Goal: Task Accomplishment & Management: Manage account settings

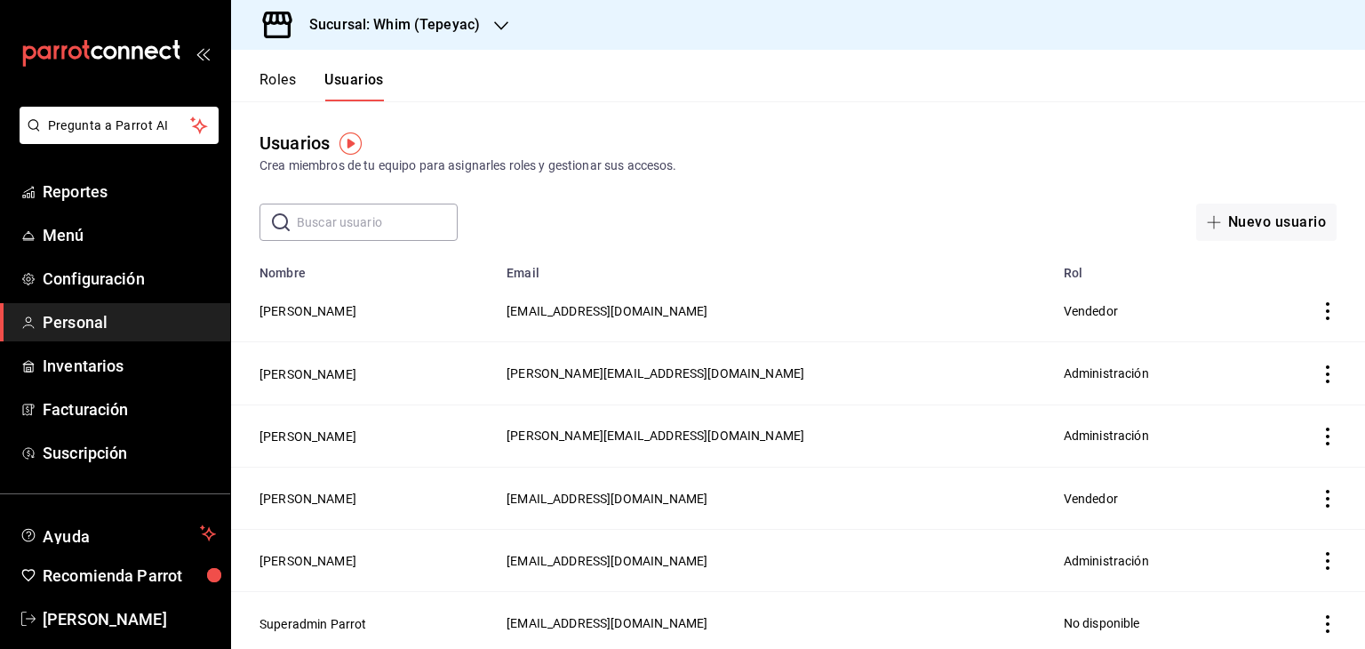
click at [1319, 380] on icon "actions" at bounding box center [1328, 374] width 18 height 18
click at [1309, 380] on li "Eliminar" at bounding box center [1248, 400] width 149 height 50
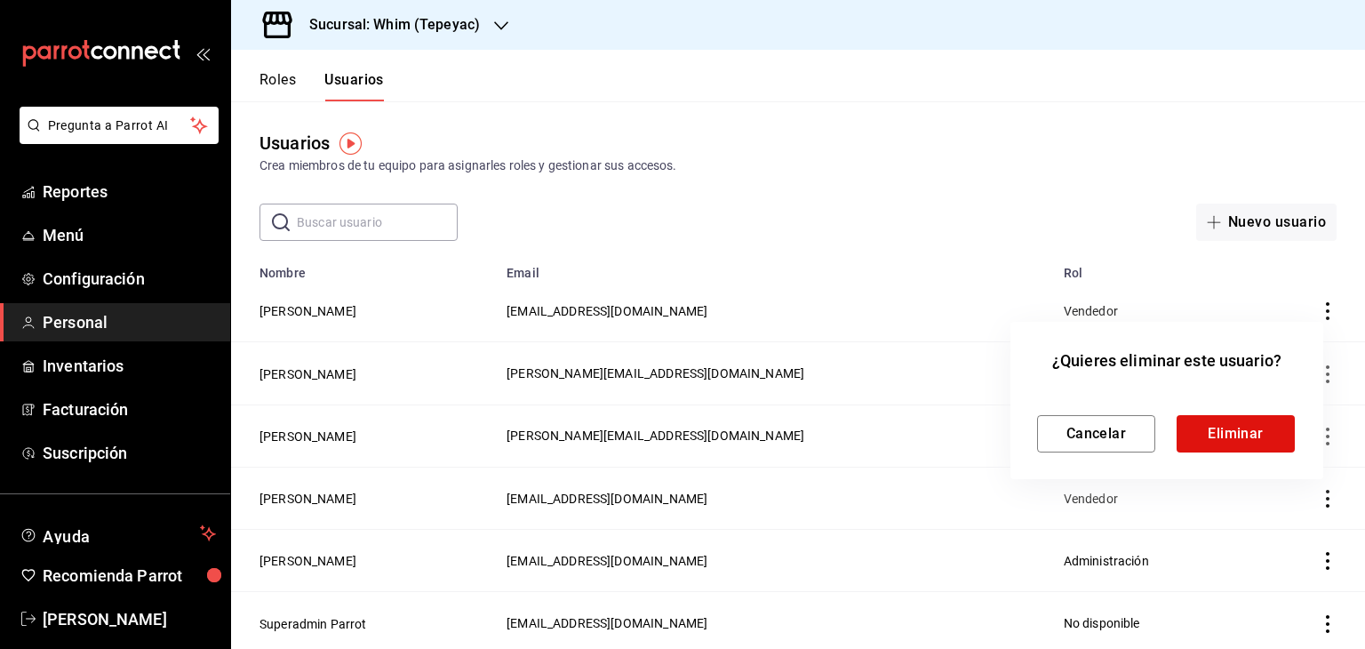
click at [288, 379] on div at bounding box center [682, 324] width 1365 height 649
click at [284, 371] on div at bounding box center [682, 324] width 1365 height 649
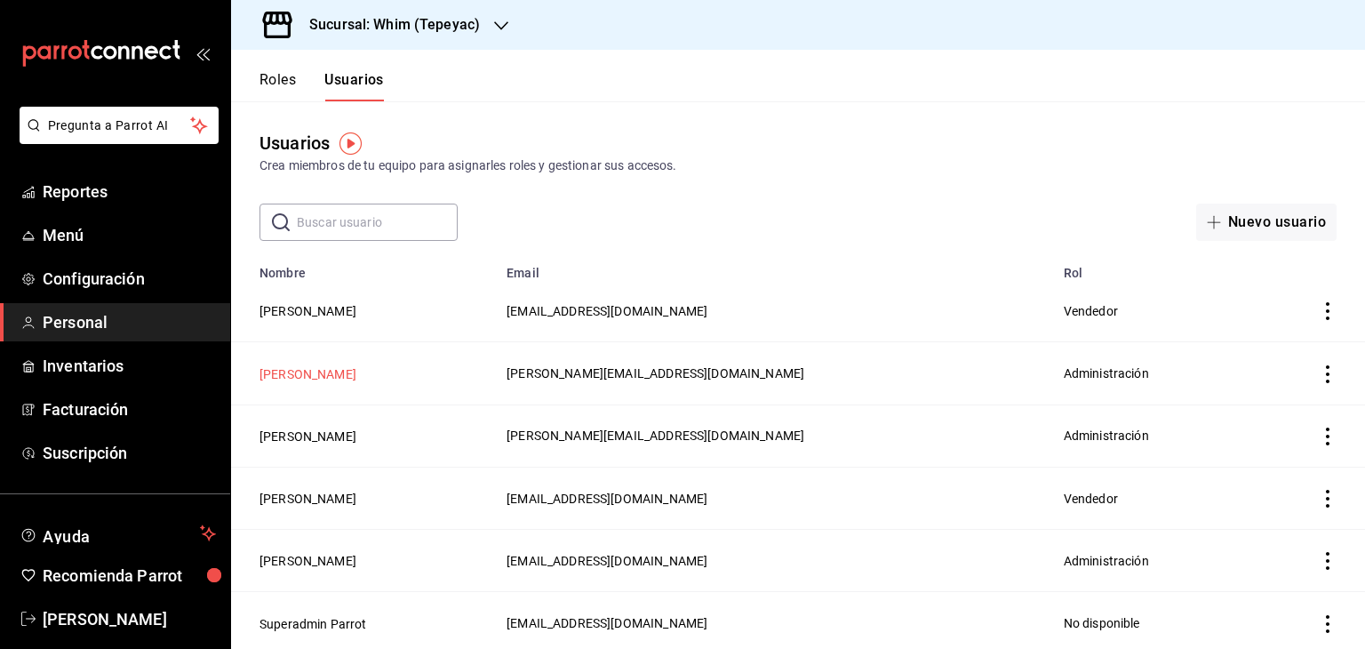
click at [299, 371] on button "[PERSON_NAME]" at bounding box center [308, 374] width 97 height 18
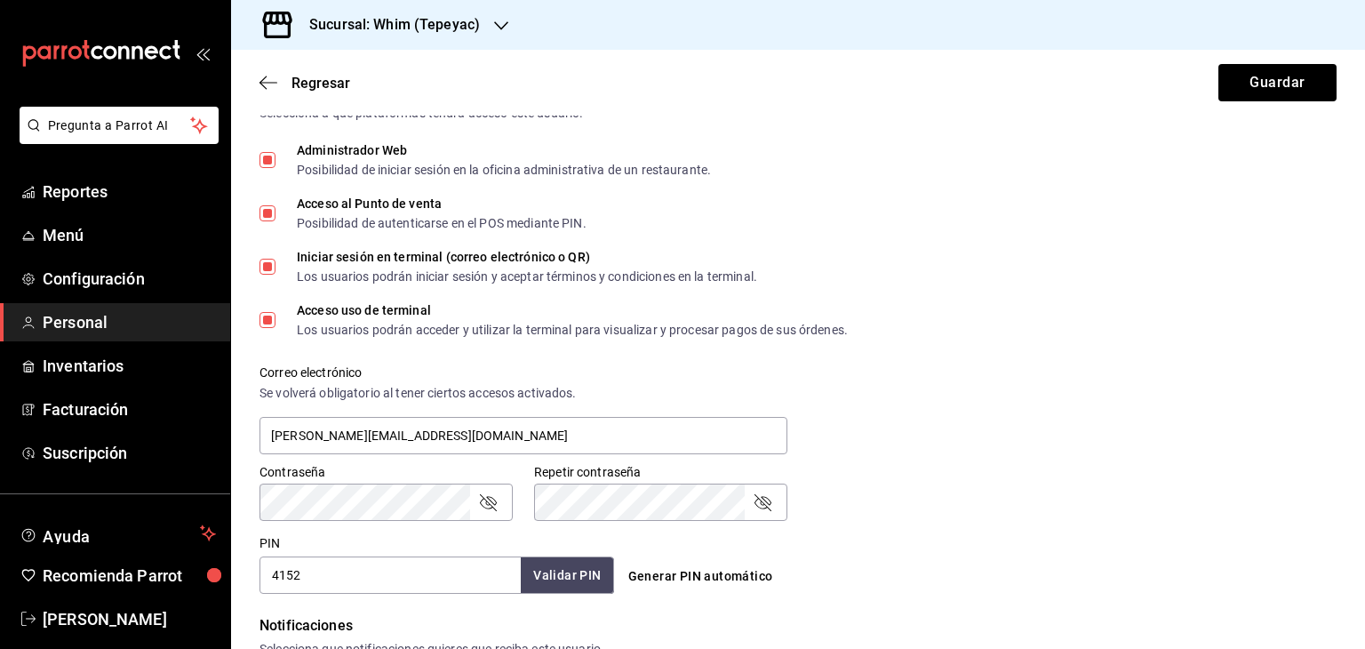
scroll to position [505, 0]
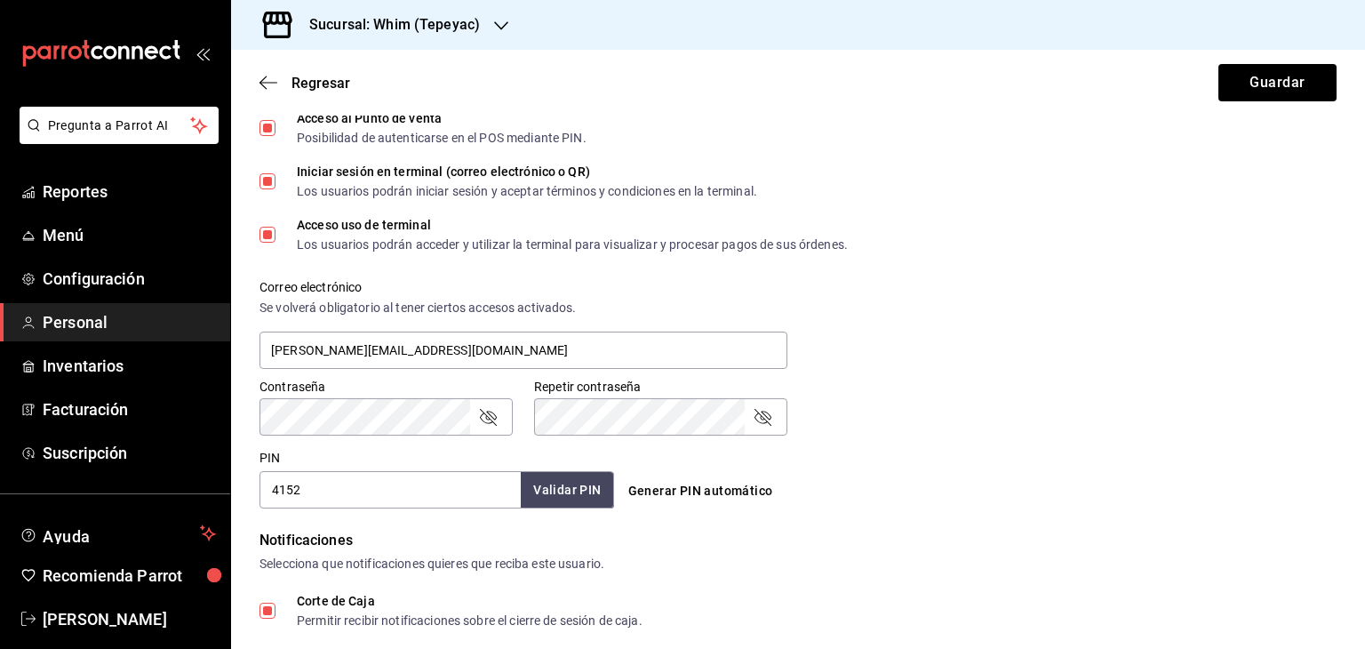
click at [444, 26] on h3 "Sucursal: Whim (Tepeyac)" at bounding box center [387, 24] width 185 height 21
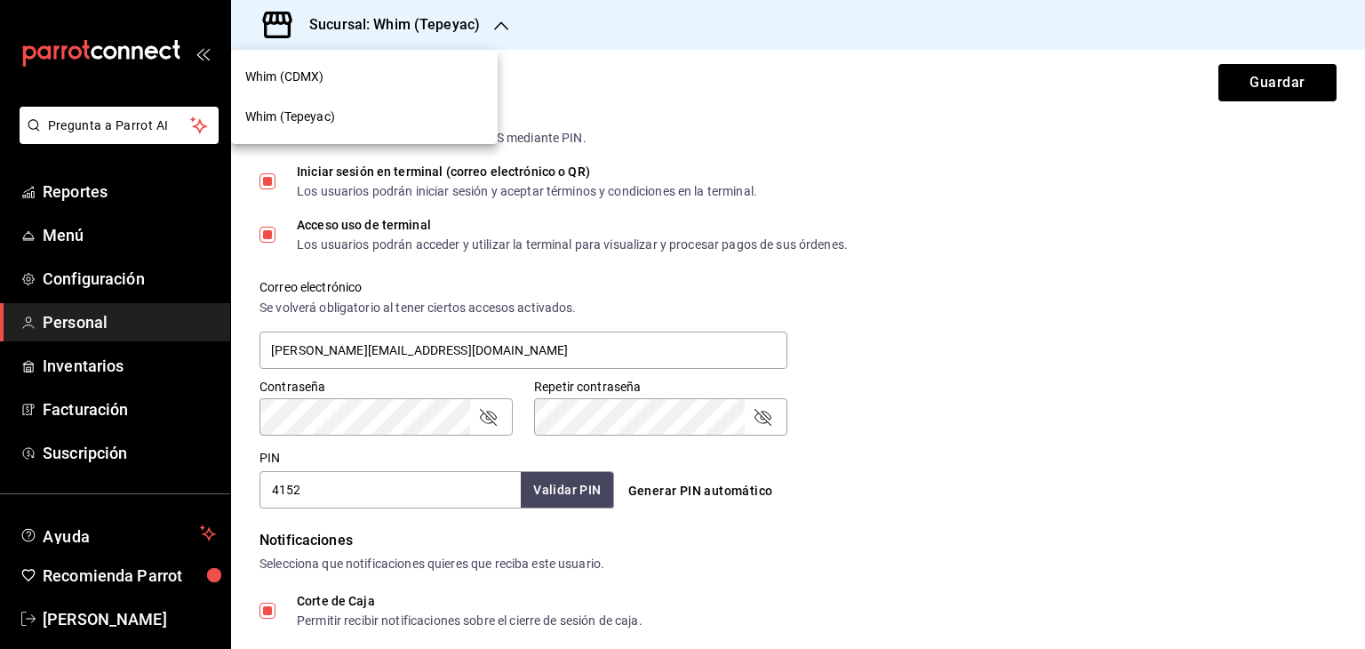
click at [370, 82] on div "Whim (CDMX)" at bounding box center [364, 77] width 238 height 19
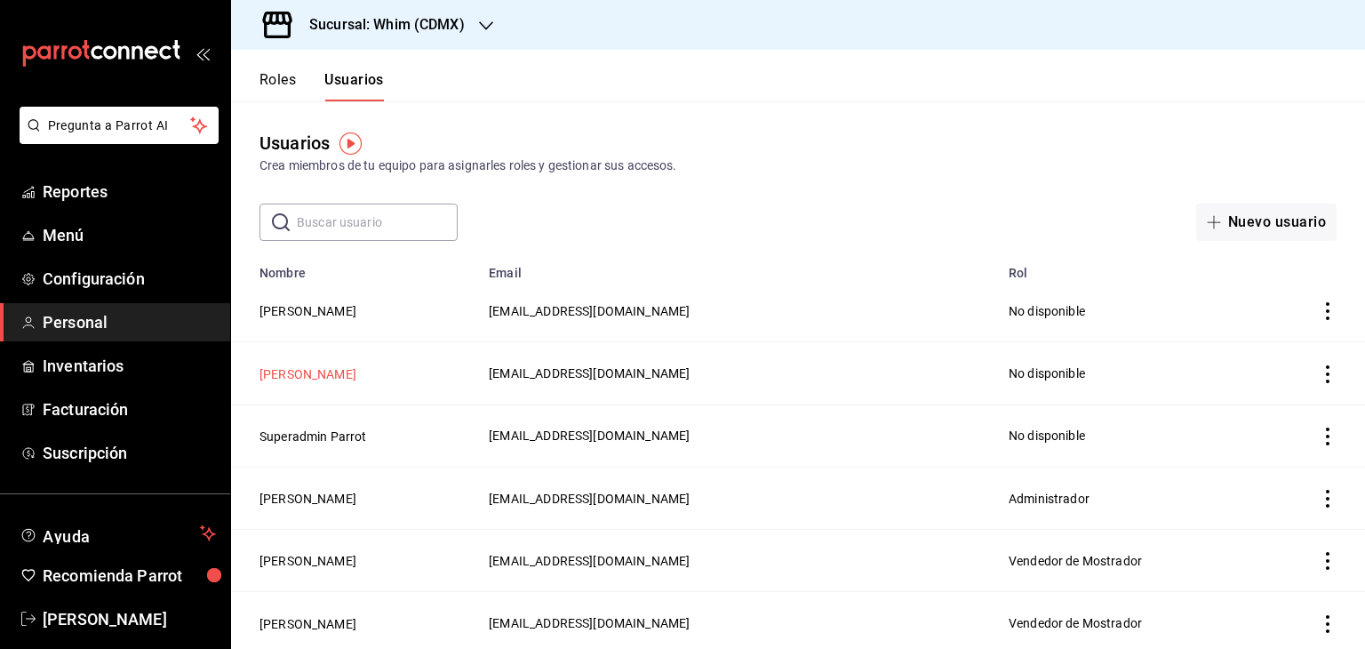
click at [268, 379] on button "[PERSON_NAME]" at bounding box center [308, 374] width 97 height 18
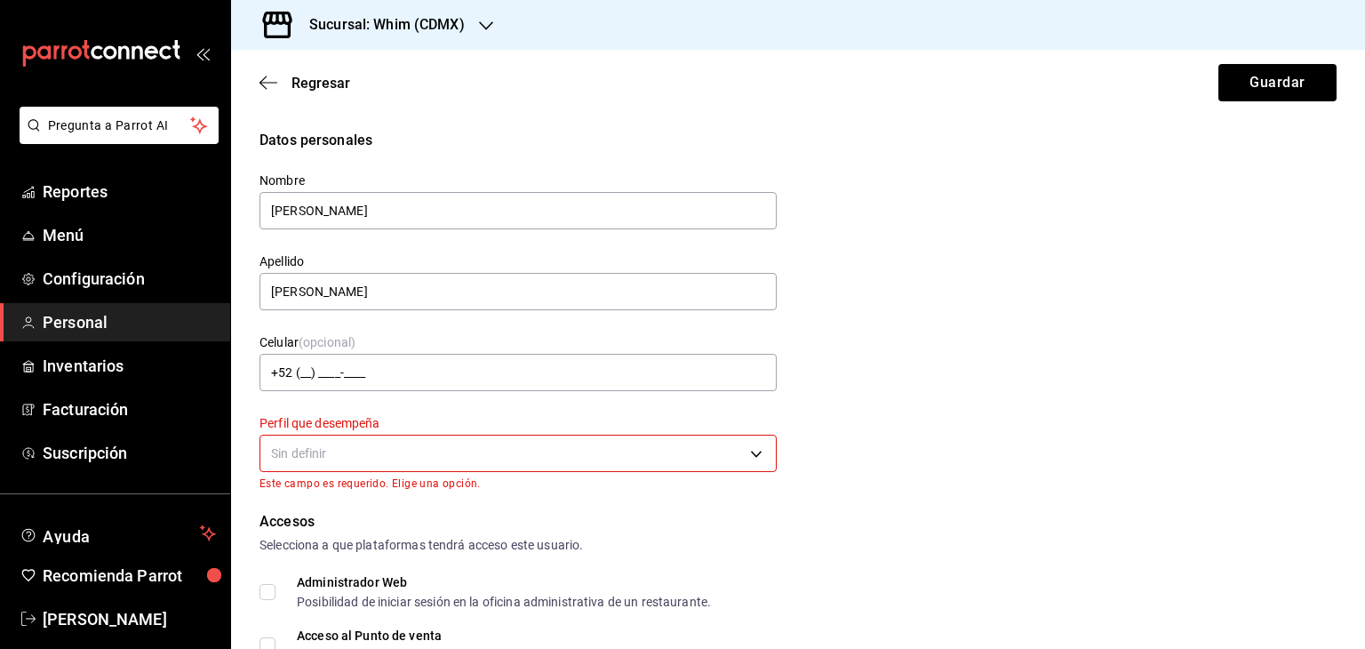
click at [277, 94] on div "Regresar Guardar" at bounding box center [798, 83] width 1134 height 66
click at [275, 86] on icon "button" at bounding box center [269, 83] width 18 height 16
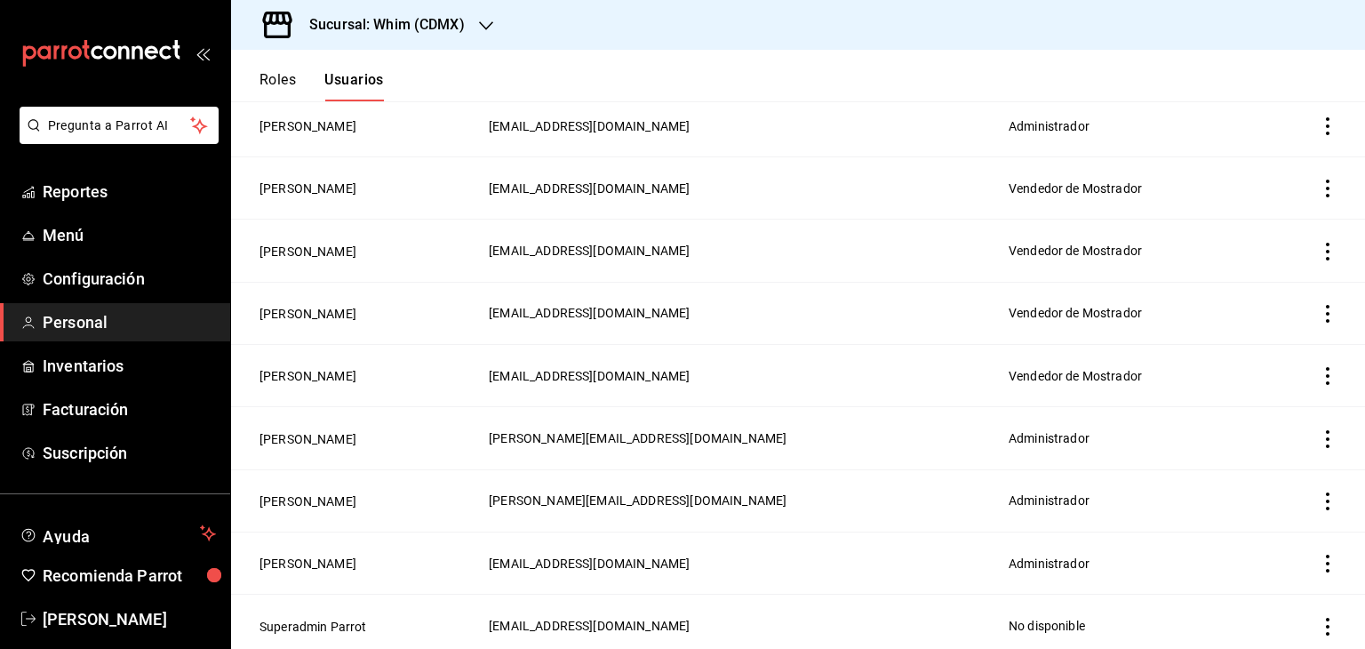
scroll to position [380, 0]
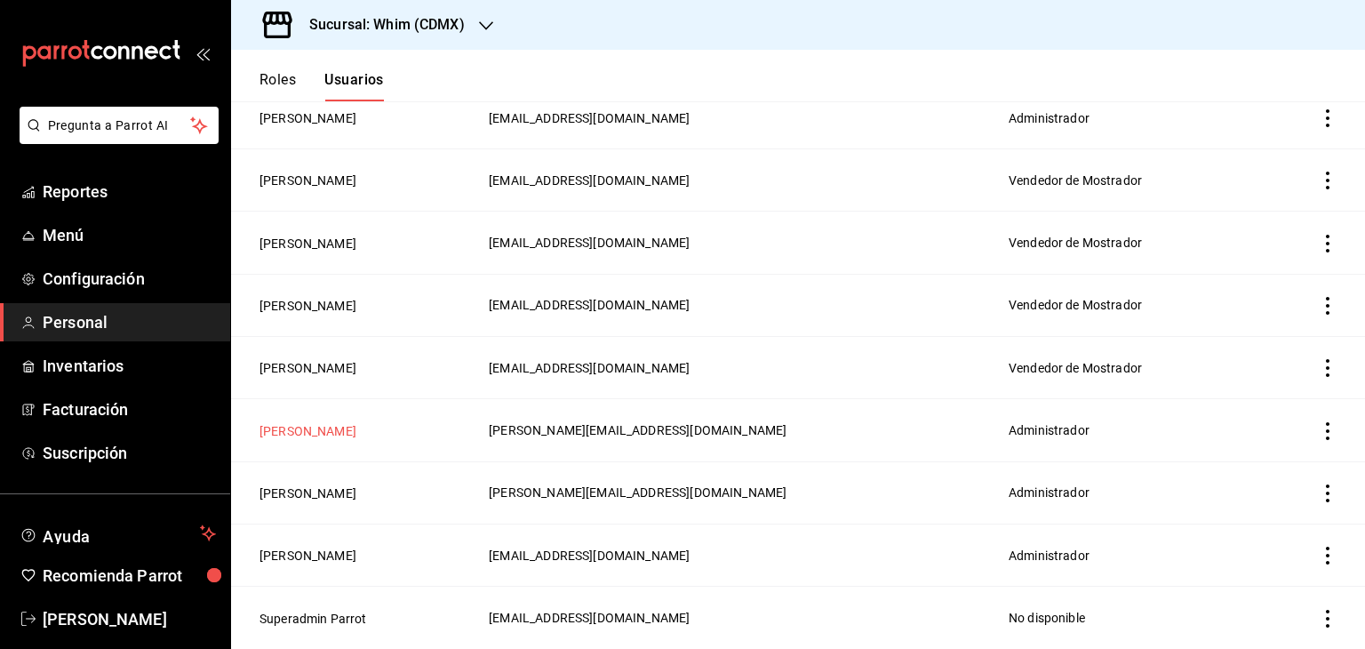
click at [299, 427] on button "[PERSON_NAME]" at bounding box center [308, 431] width 97 height 18
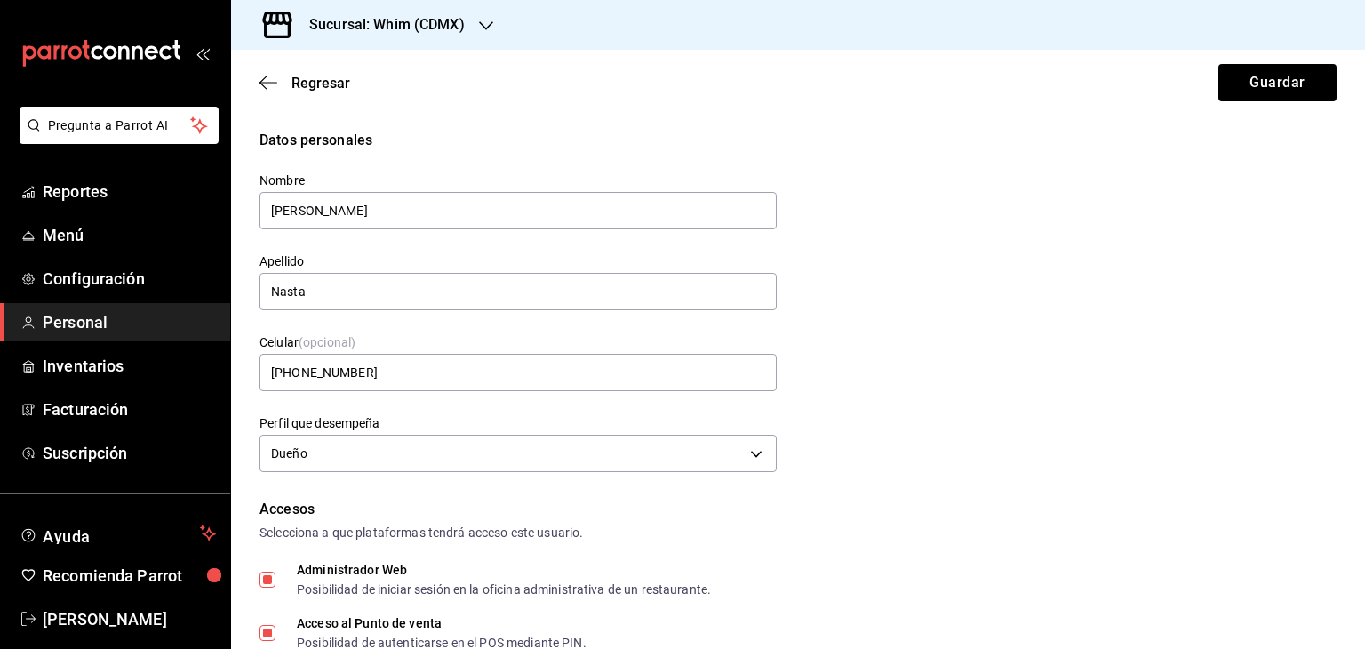
click at [474, 20] on div "Sucursal: Whim (CDMX)" at bounding box center [372, 25] width 255 height 50
click at [327, 108] on span "Whim (Tepeyac)" at bounding box center [290, 117] width 90 height 19
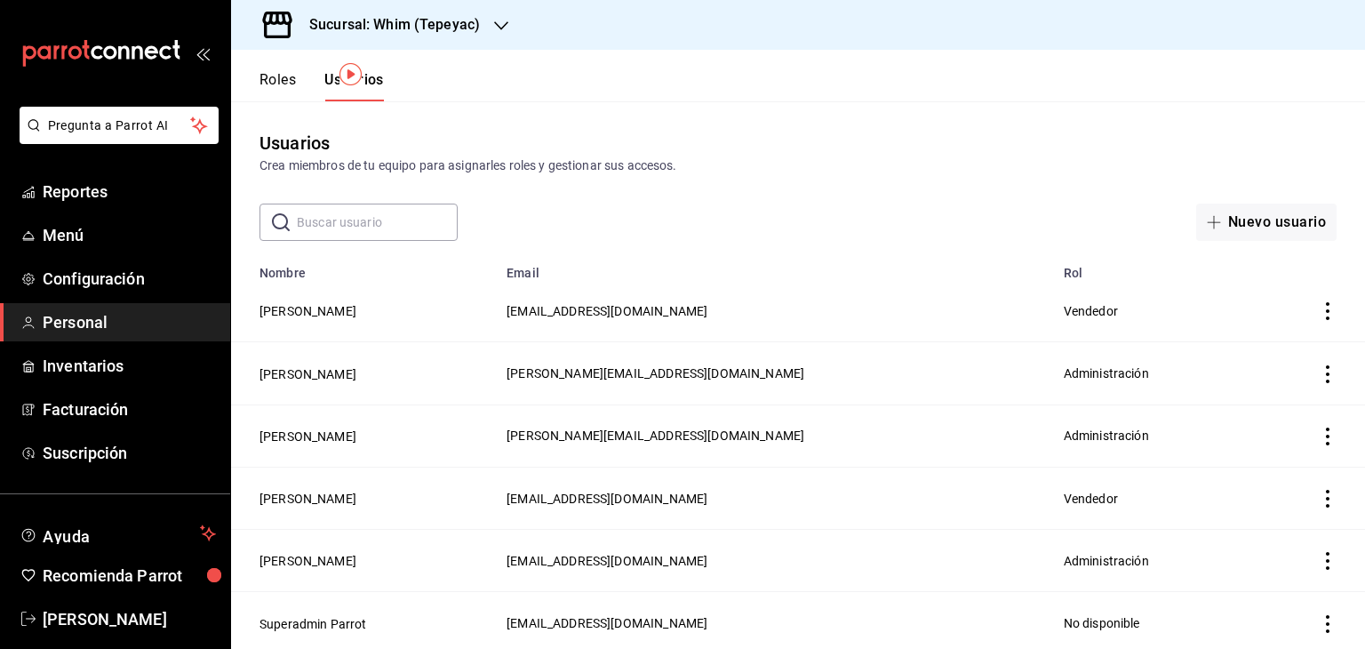
scroll to position [68, 0]
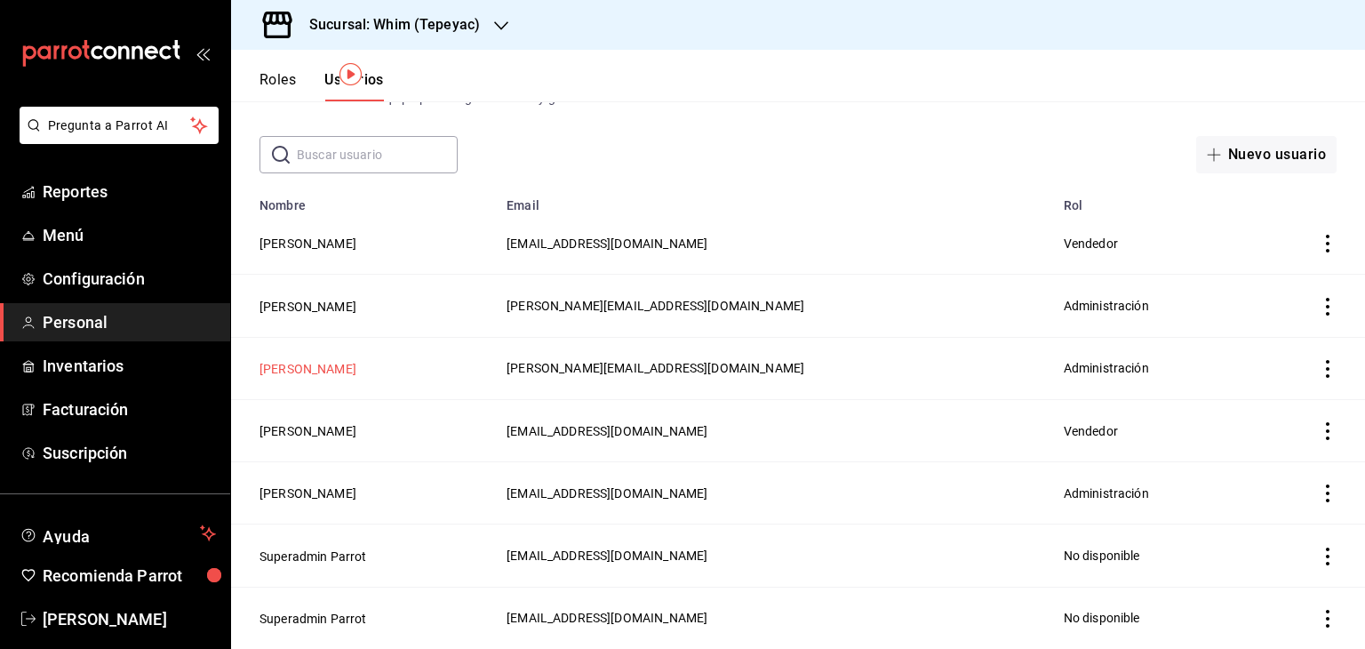
click at [325, 363] on button "[PERSON_NAME]" at bounding box center [308, 369] width 97 height 18
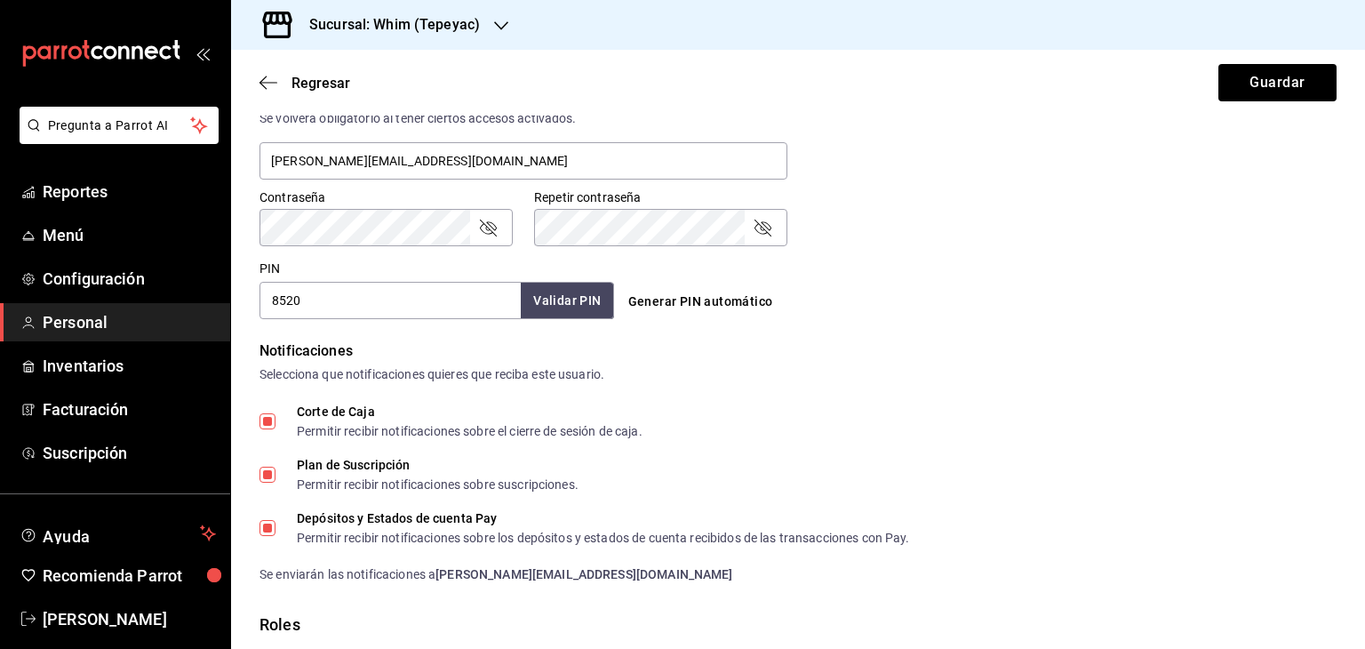
scroll to position [692, 0]
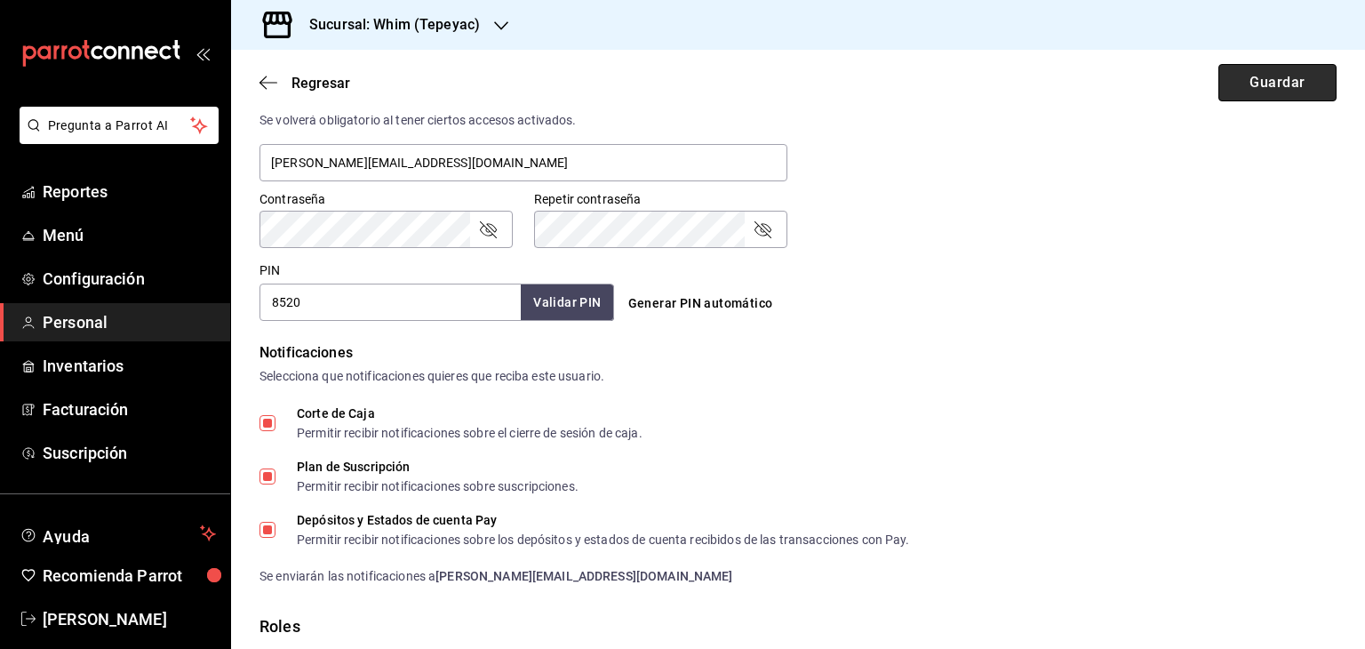
click at [1250, 90] on button "Guardar" at bounding box center [1277, 82] width 118 height 37
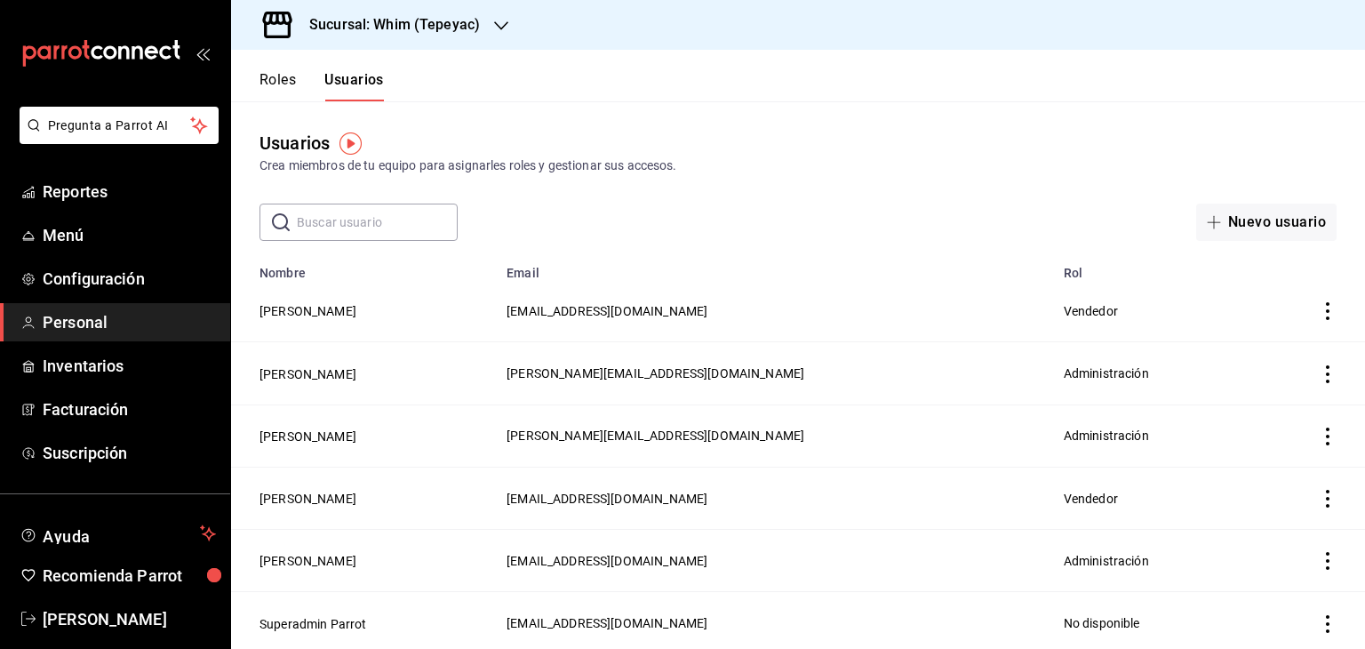
scroll to position [68, 0]
